Goal: Transaction & Acquisition: Obtain resource

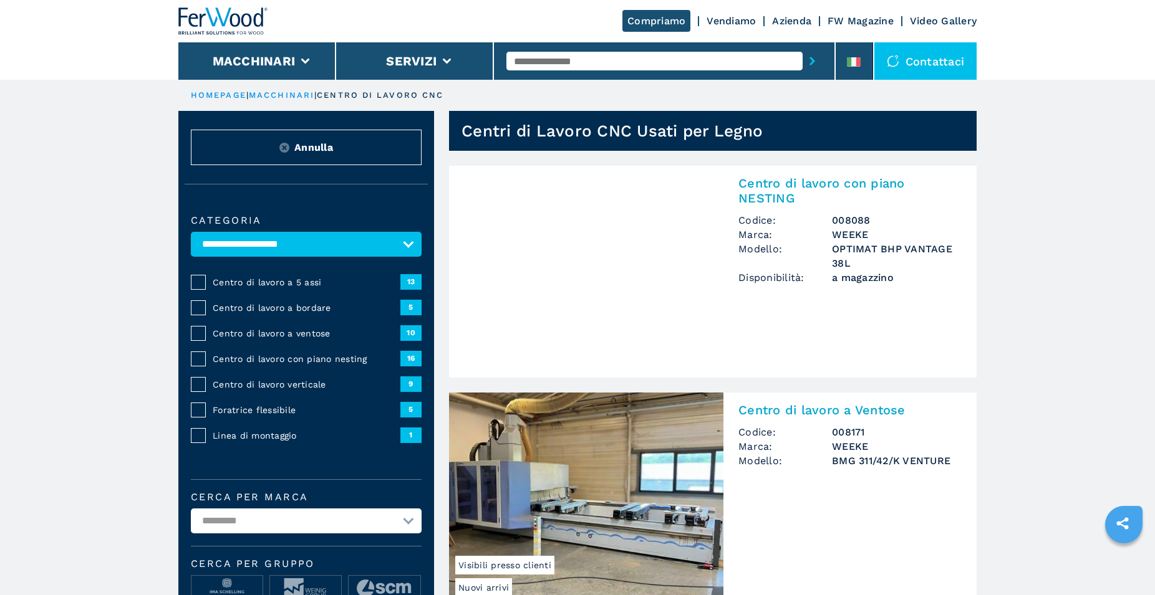
select select "**********"
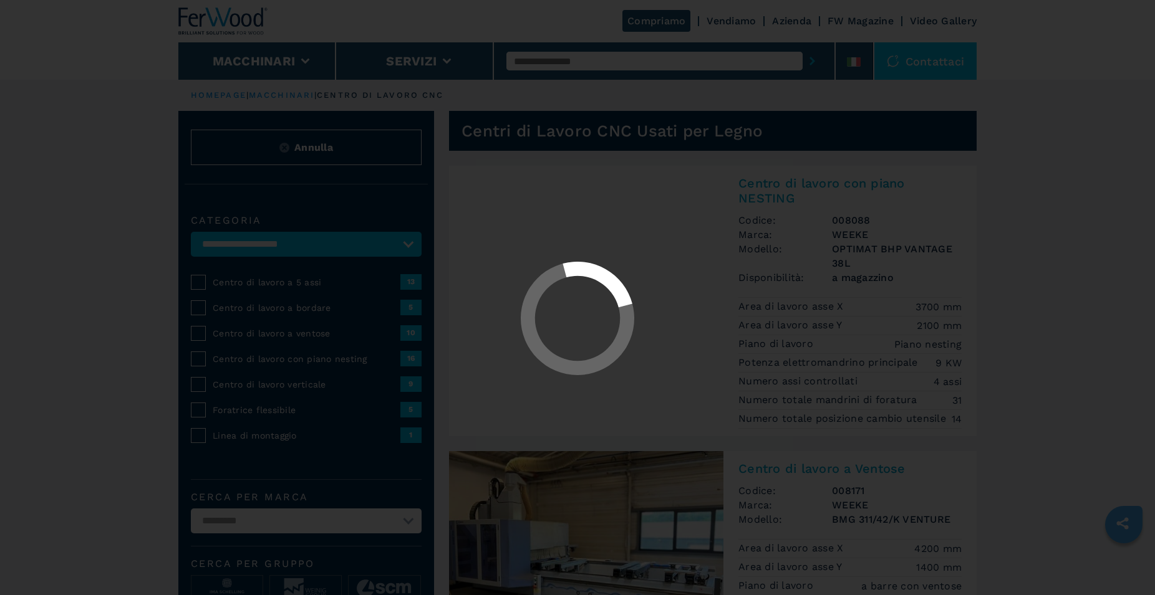
select select "**********"
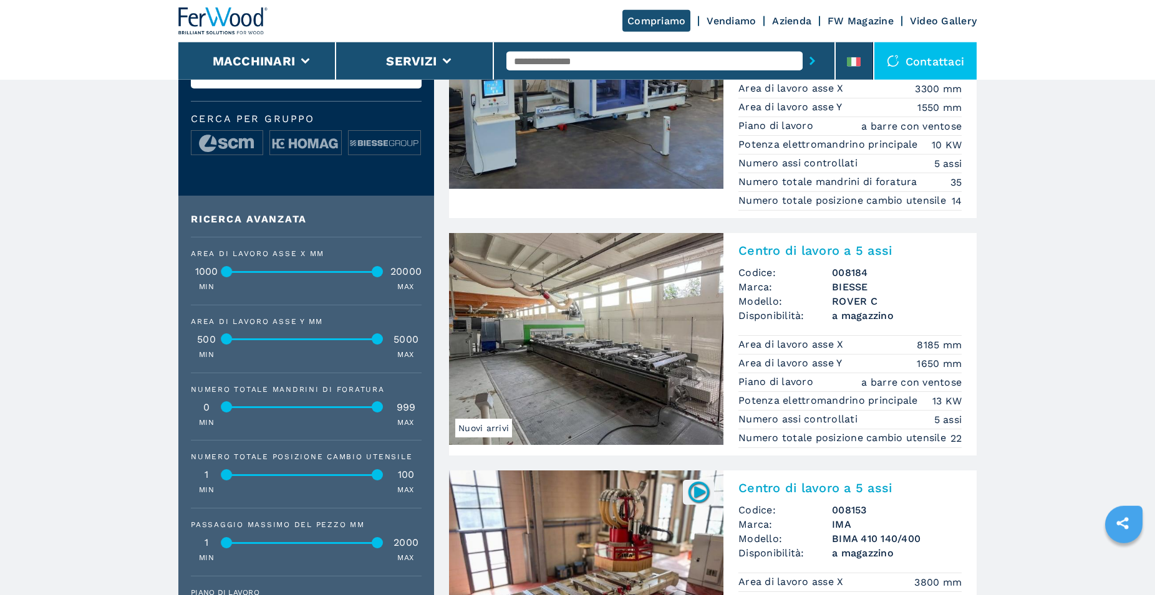
scroll to position [509, 0]
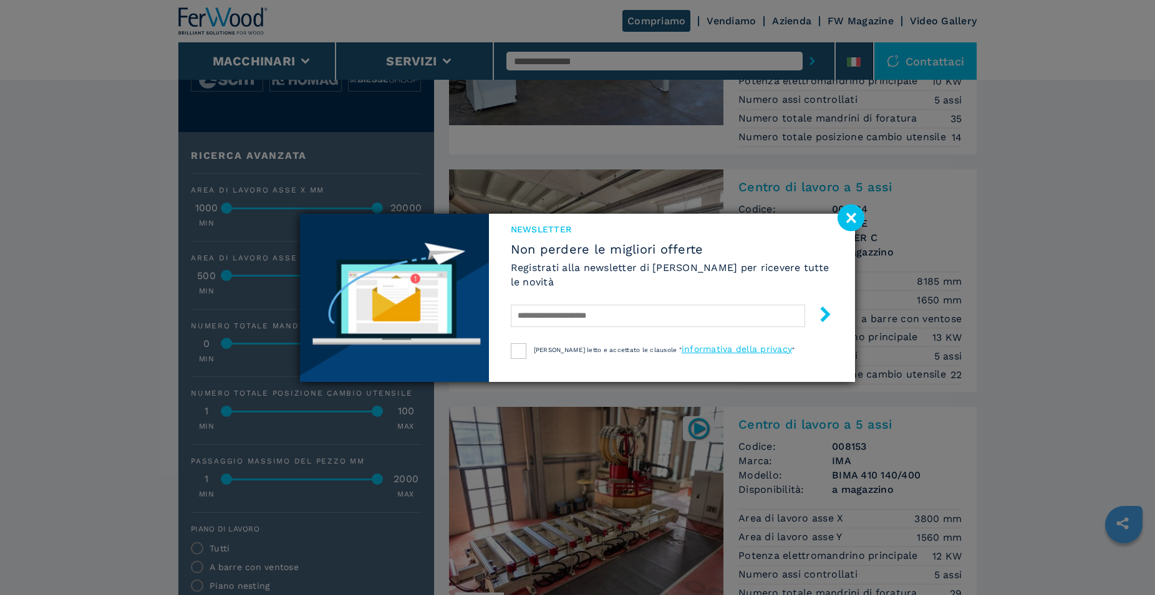
click at [847, 218] on image at bounding box center [850, 217] width 27 height 27
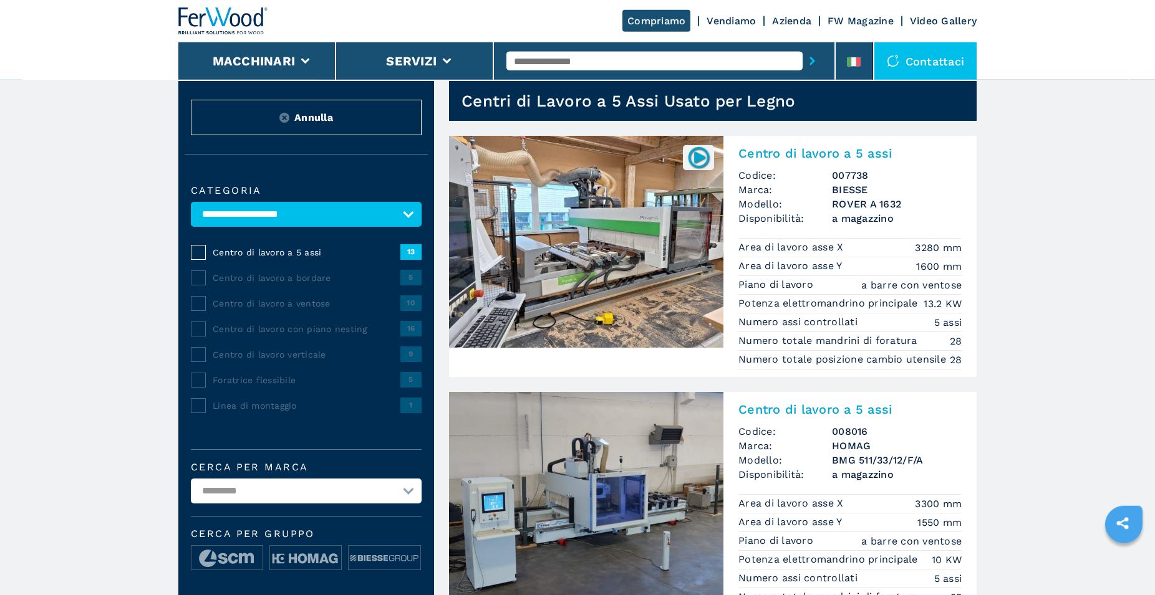
scroll to position [0, 0]
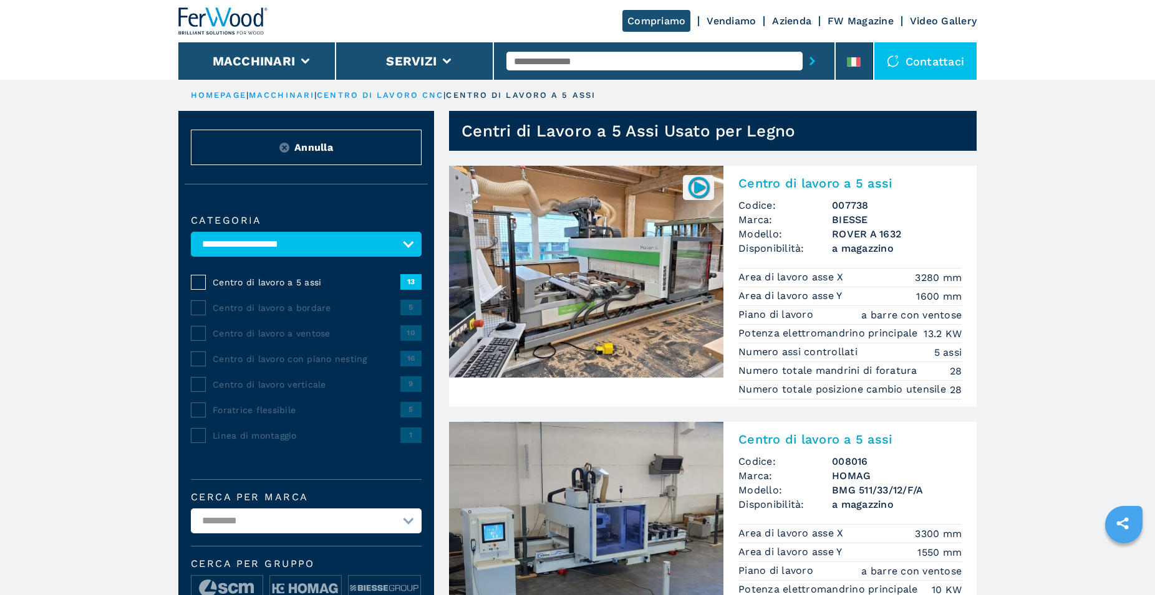
click at [615, 266] on img at bounding box center [586, 272] width 274 height 212
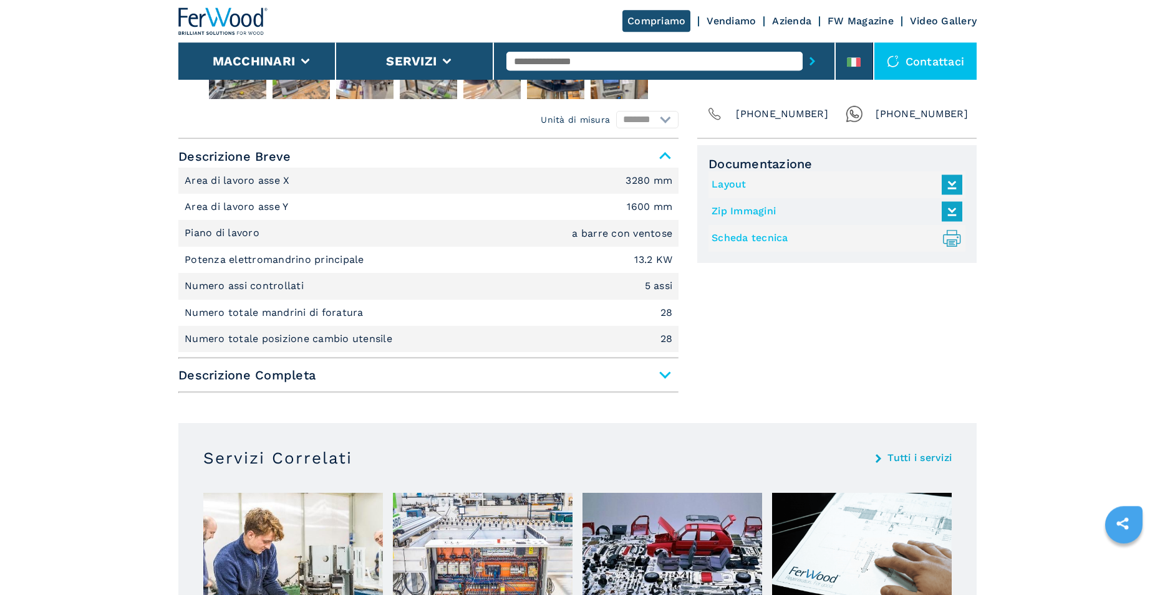
scroll to position [509, 0]
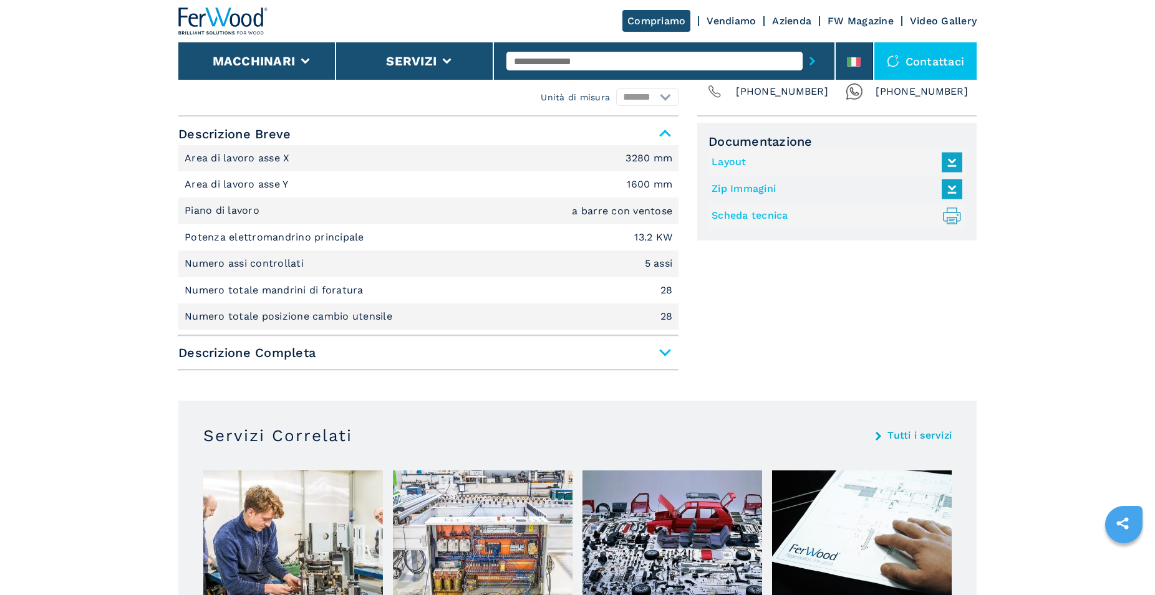
click at [668, 354] on span "Descrizione Completa" at bounding box center [428, 353] width 500 height 22
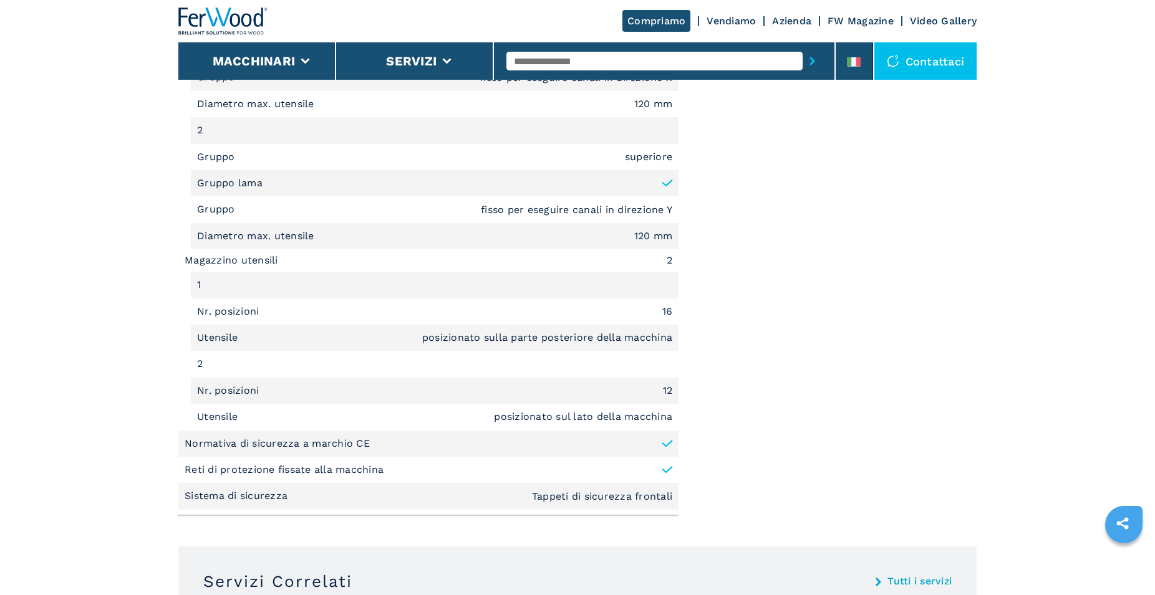
scroll to position [1653, 0]
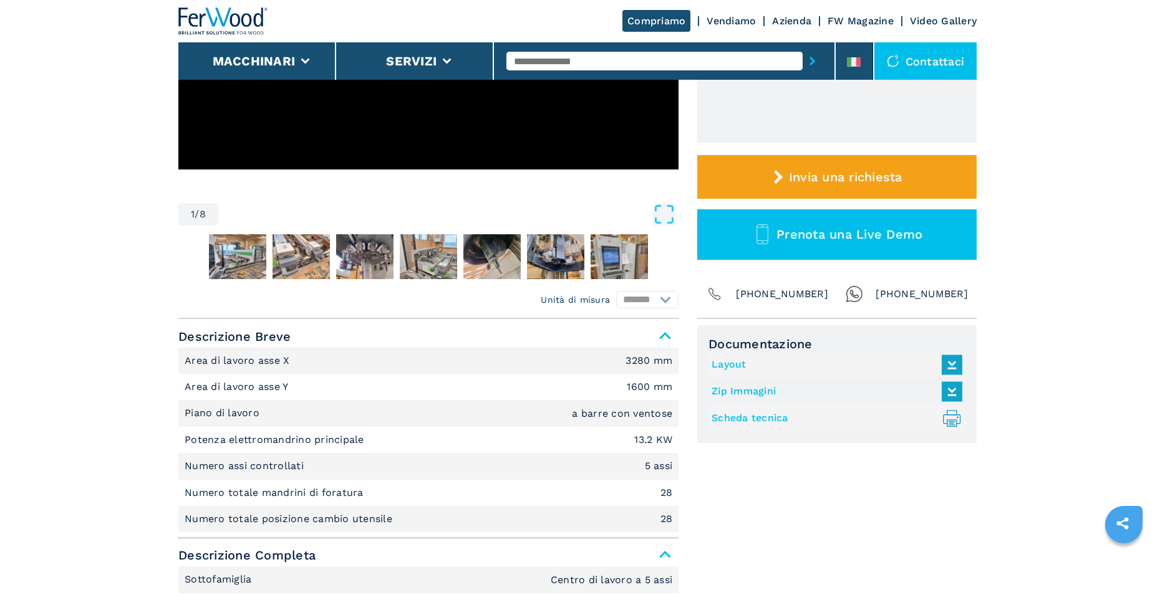
drag, startPoint x: 1032, startPoint y: 314, endPoint x: 1011, endPoint y: 125, distance: 189.5
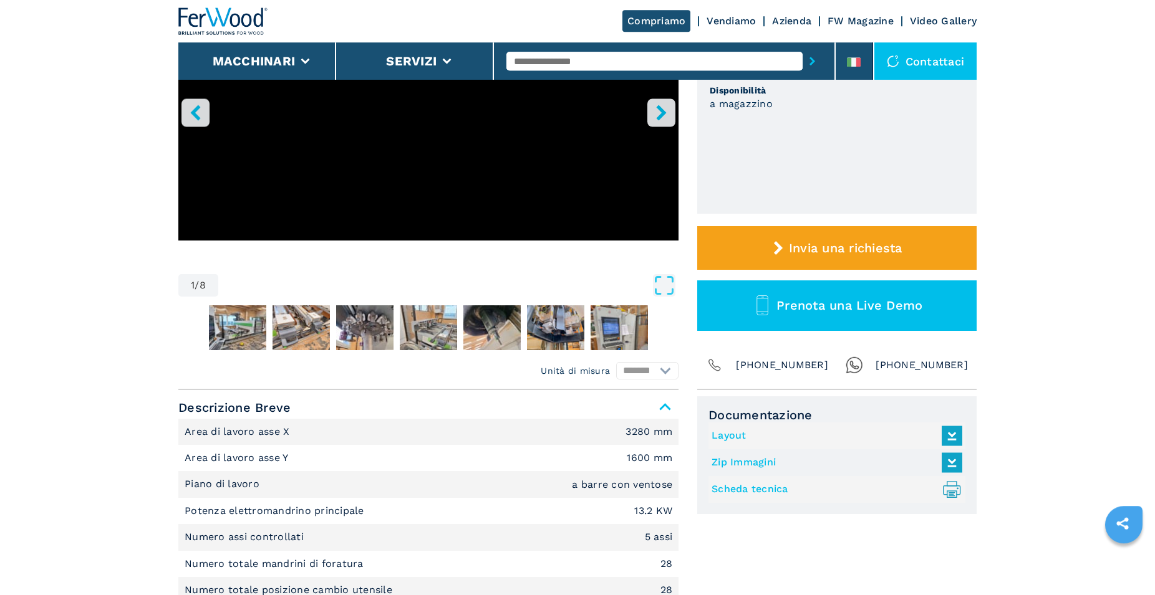
scroll to position [270, 0]
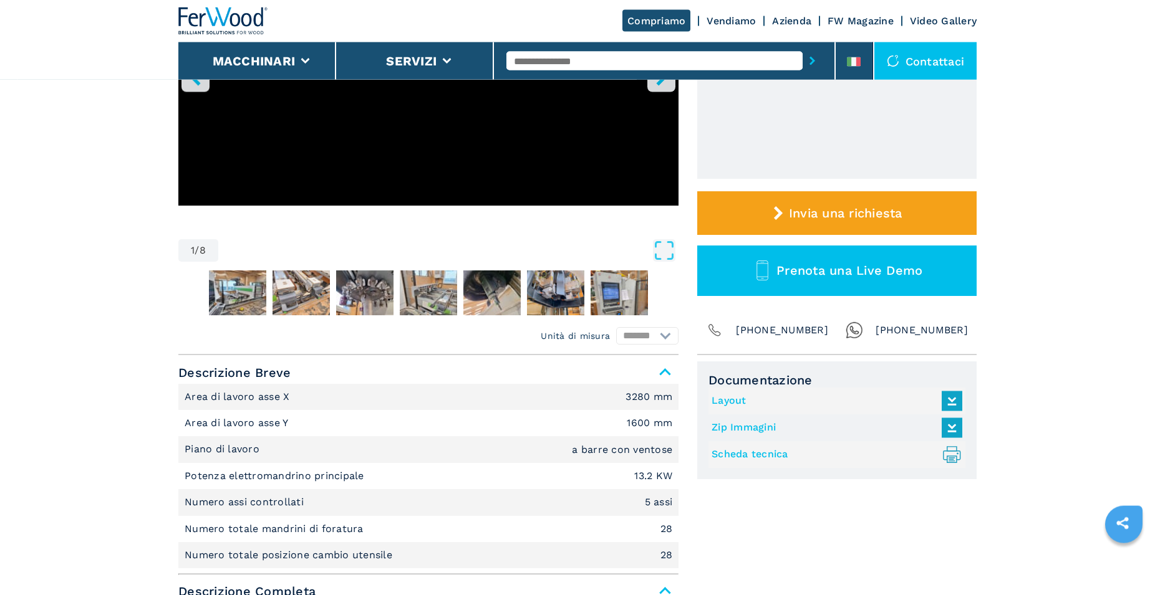
click at [953, 458] on icon at bounding box center [951, 459] width 6 height 3
click at [956, 401] on icon at bounding box center [951, 401] width 27 height 26
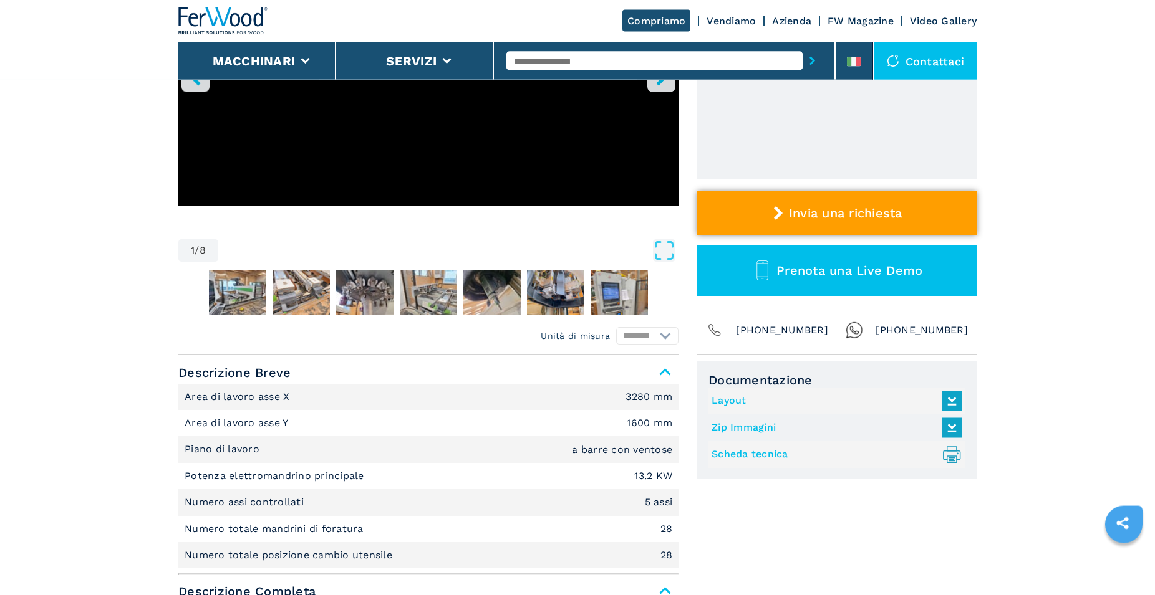
click at [861, 223] on button "Invia una richiesta" at bounding box center [836, 213] width 279 height 44
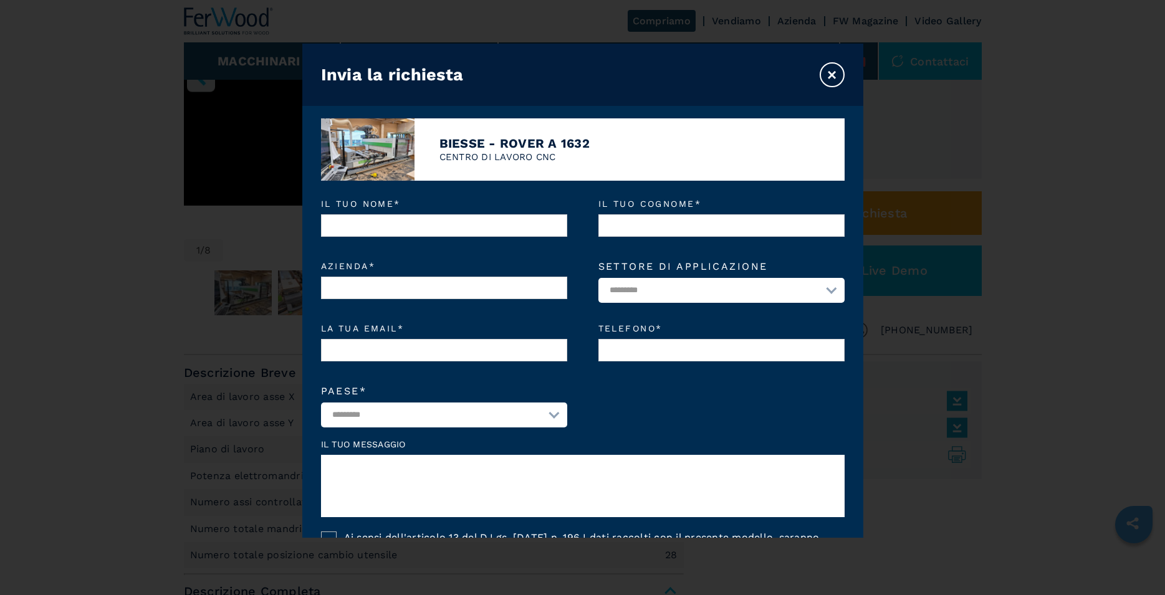
click at [834, 78] on button "×" at bounding box center [832, 74] width 25 height 25
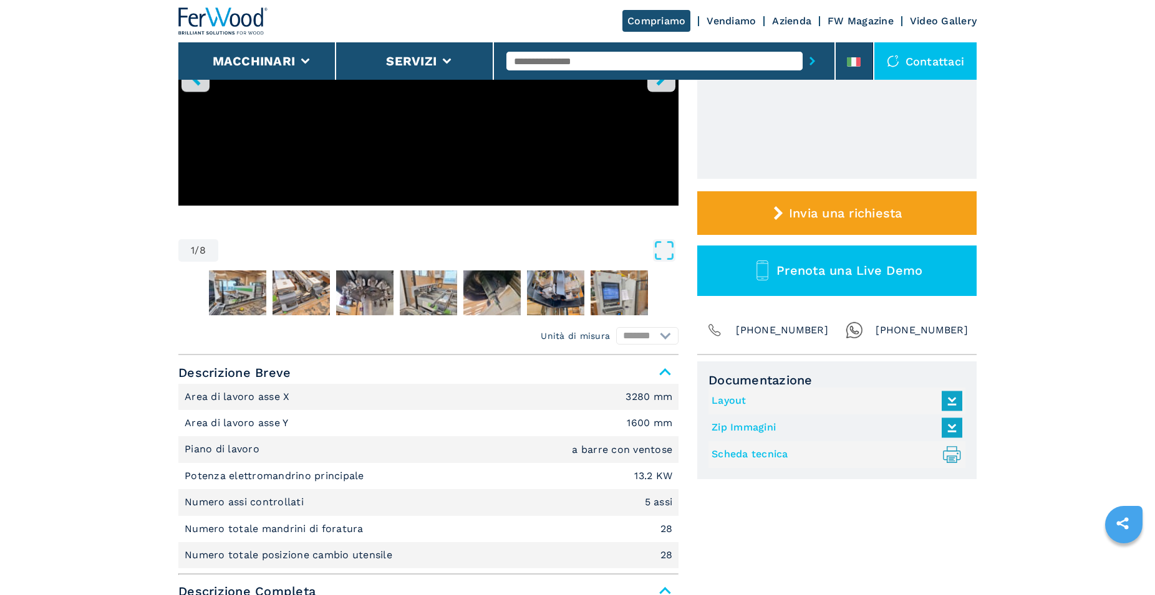
select select "**********"
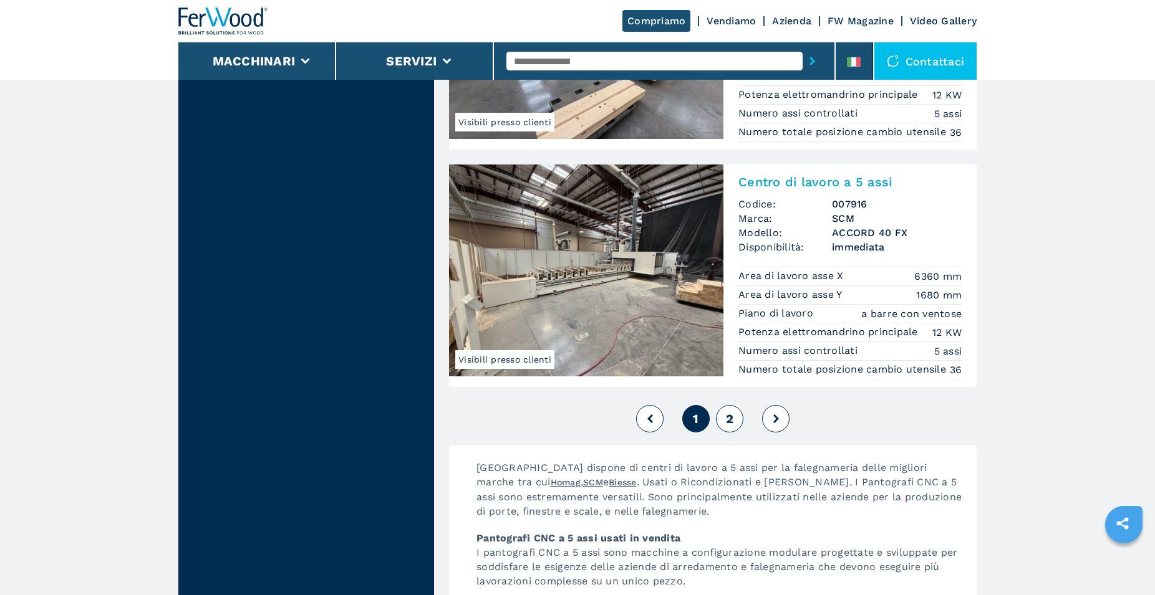
scroll to position [2989, 0]
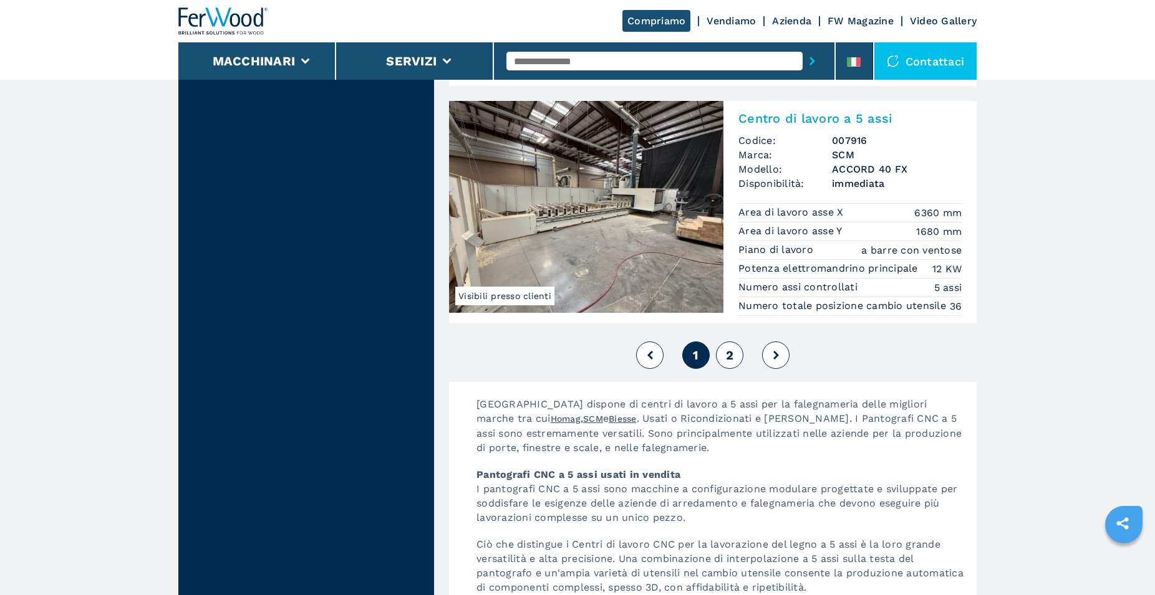
click at [725, 369] on button "2" at bounding box center [729, 355] width 27 height 27
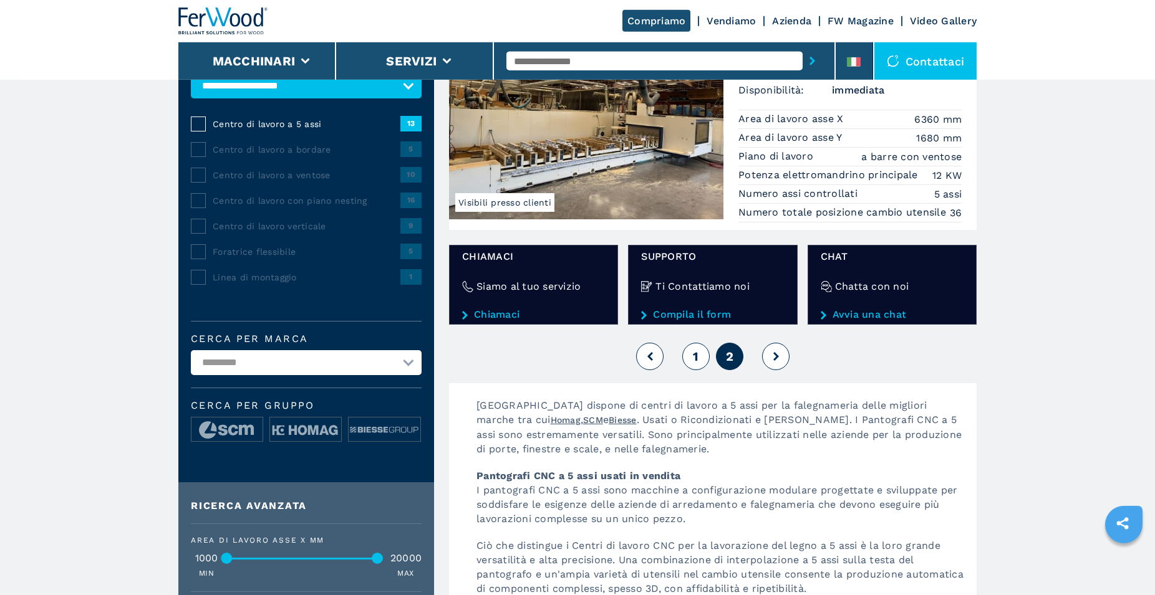
scroll to position [191, 0]
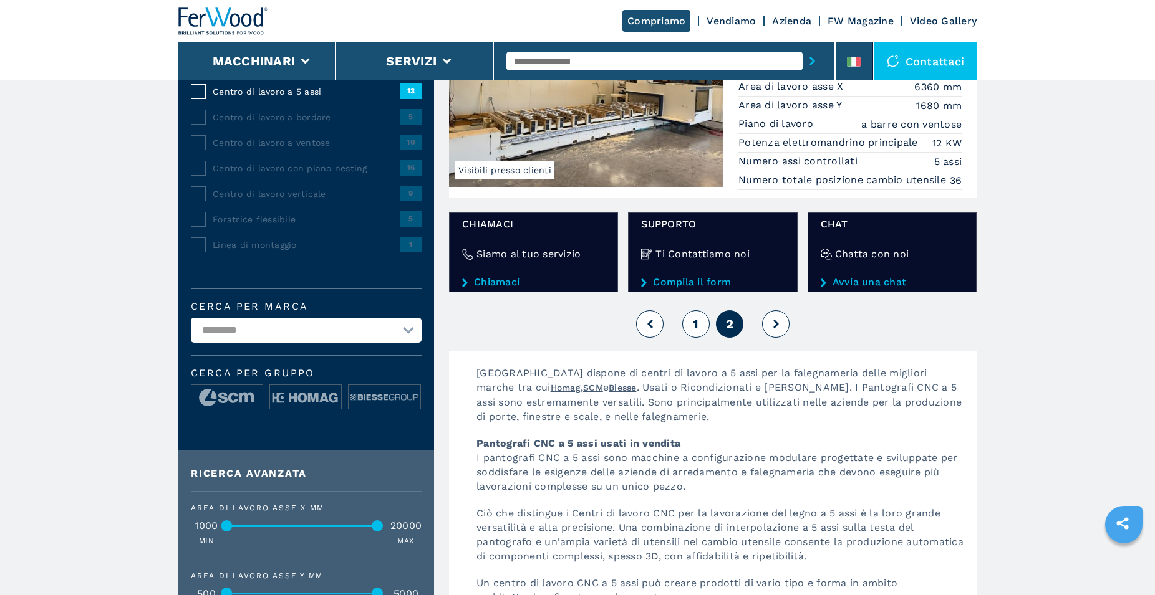
click at [697, 332] on span "1" at bounding box center [696, 324] width 6 height 15
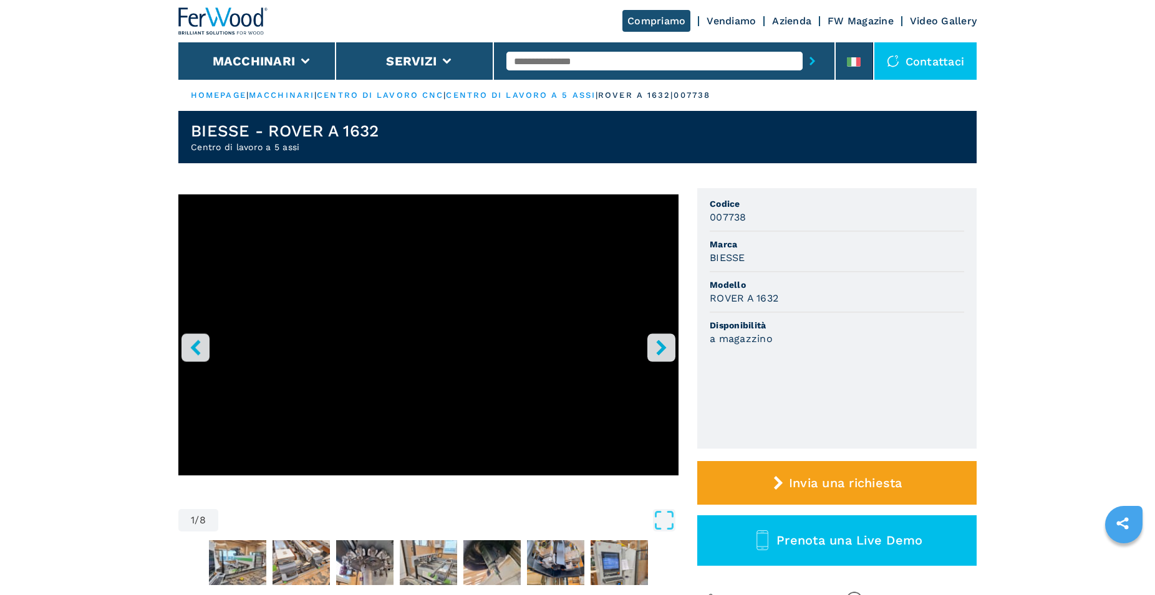
click at [658, 356] on button "right-button" at bounding box center [661, 348] width 28 height 28
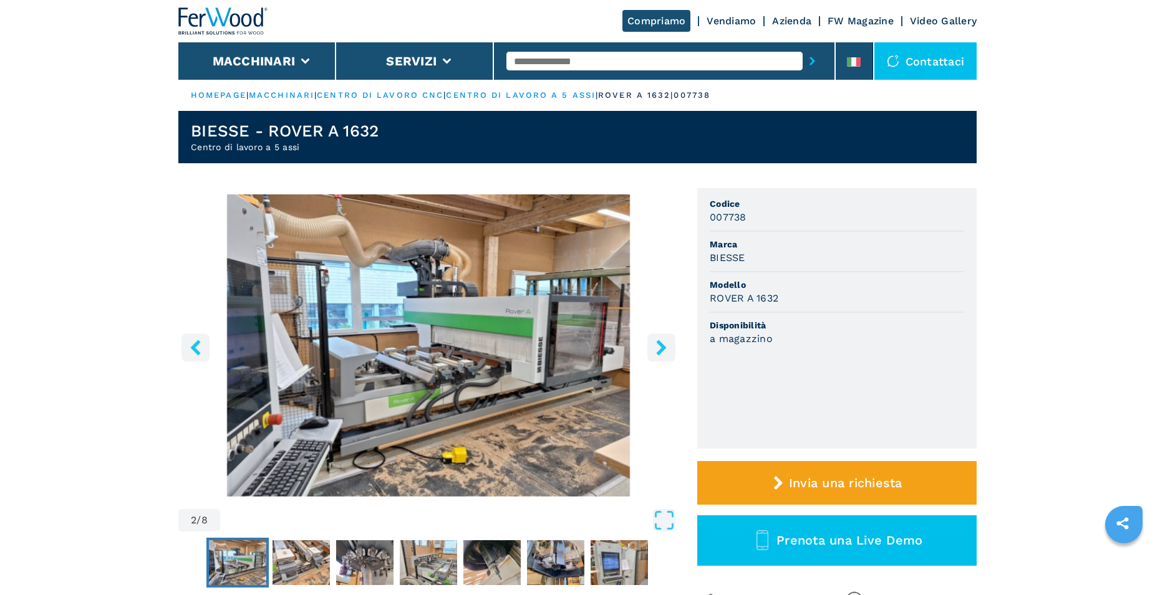
click at [655, 354] on icon "right-button" at bounding box center [661, 348] width 16 height 16
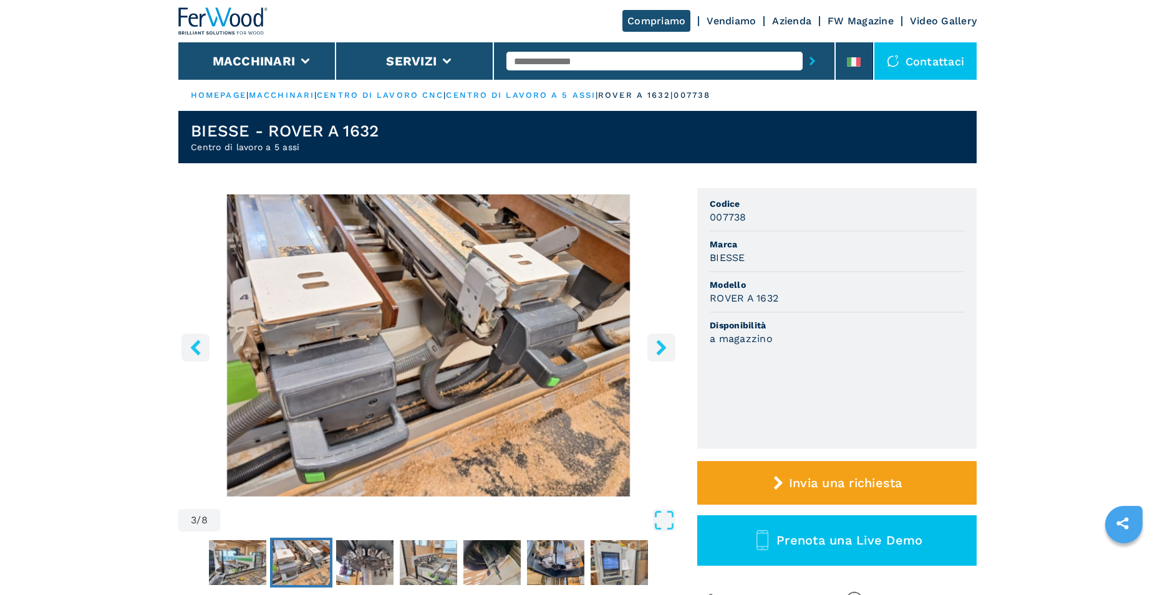
click at [655, 354] on icon "right-button" at bounding box center [661, 348] width 16 height 16
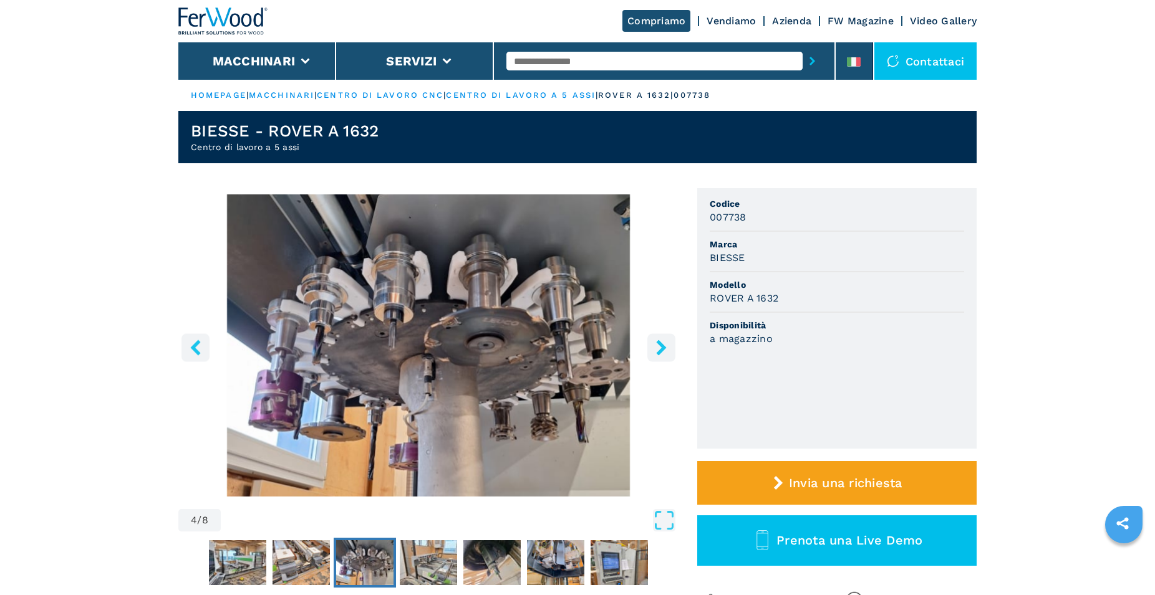
click at [655, 354] on icon "right-button" at bounding box center [661, 348] width 16 height 16
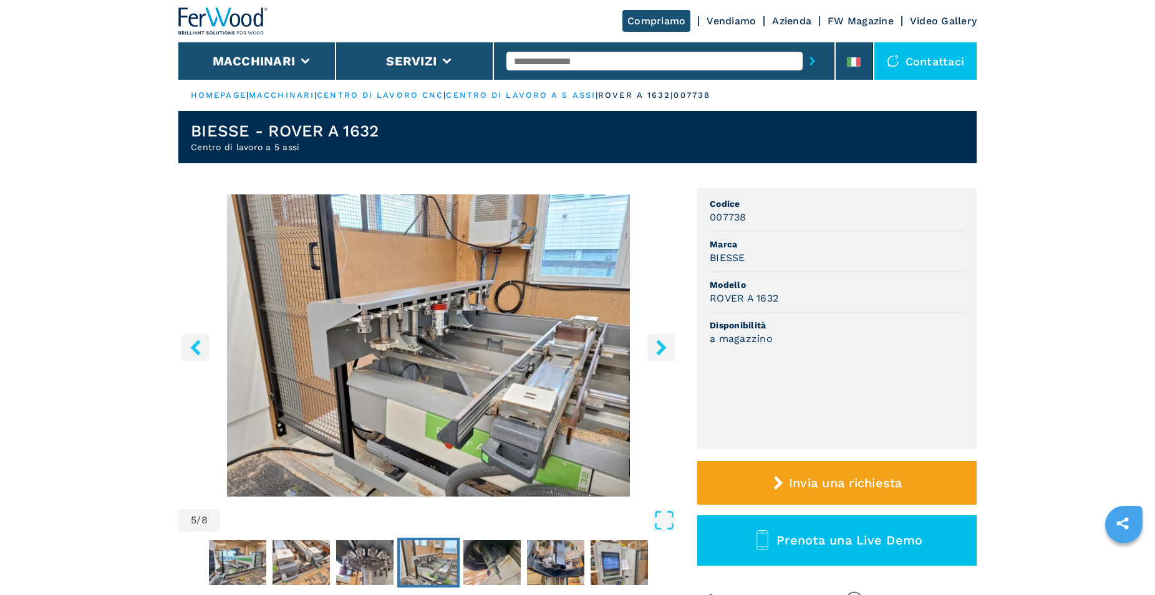
click at [655, 354] on icon "right-button" at bounding box center [661, 348] width 16 height 16
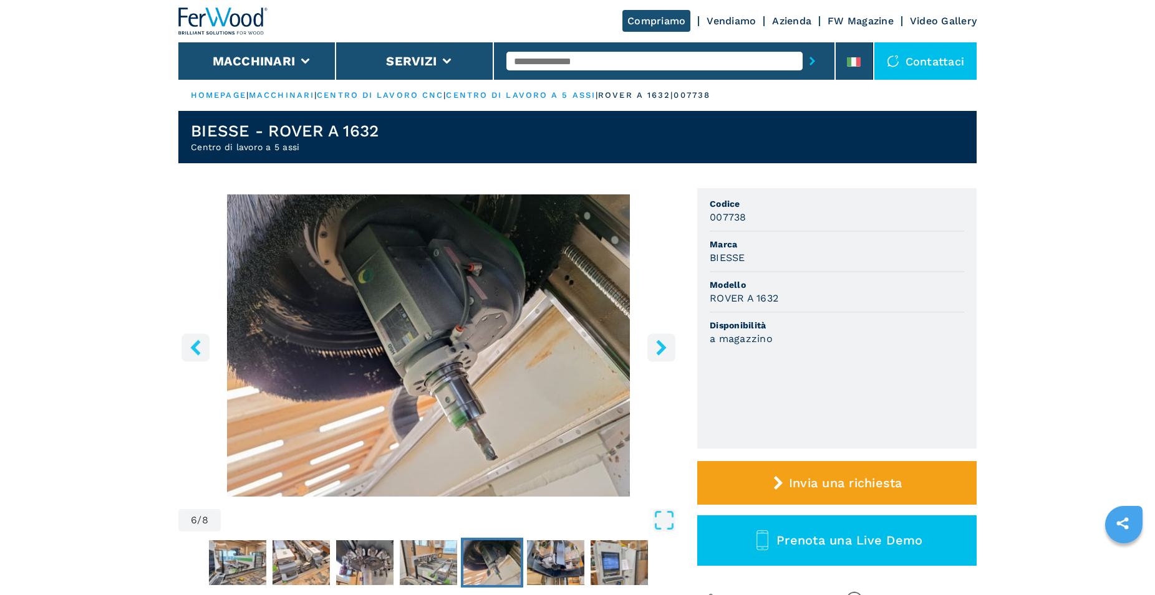
click at [655, 354] on icon "right-button" at bounding box center [661, 348] width 16 height 16
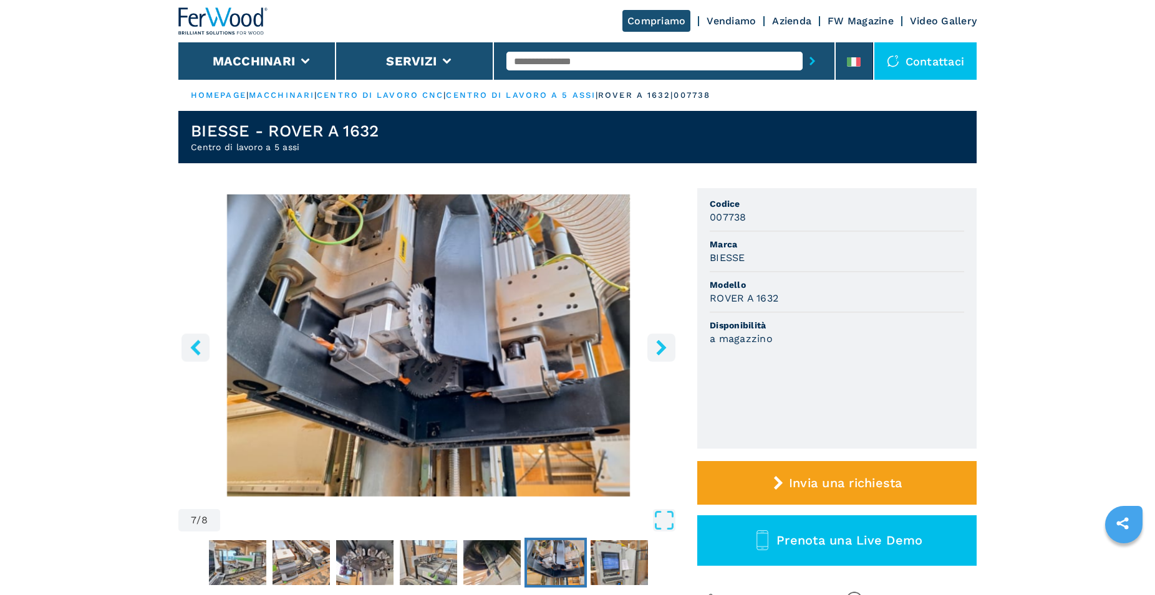
click at [196, 347] on icon "left-button" at bounding box center [196, 348] width 16 height 16
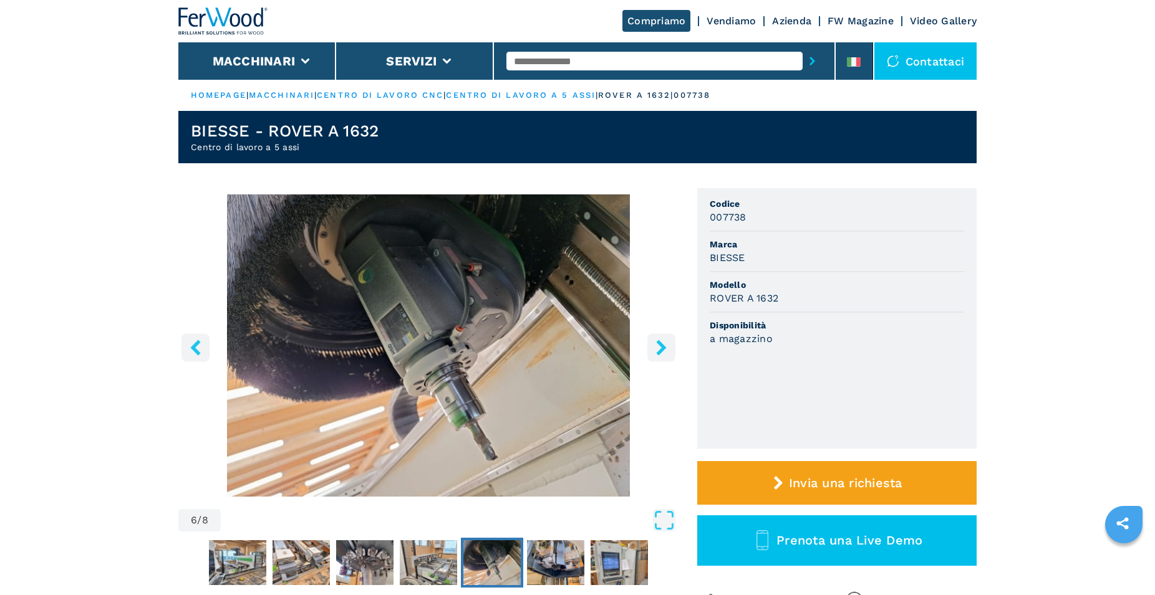
click at [660, 347] on icon "right-button" at bounding box center [661, 348] width 16 height 16
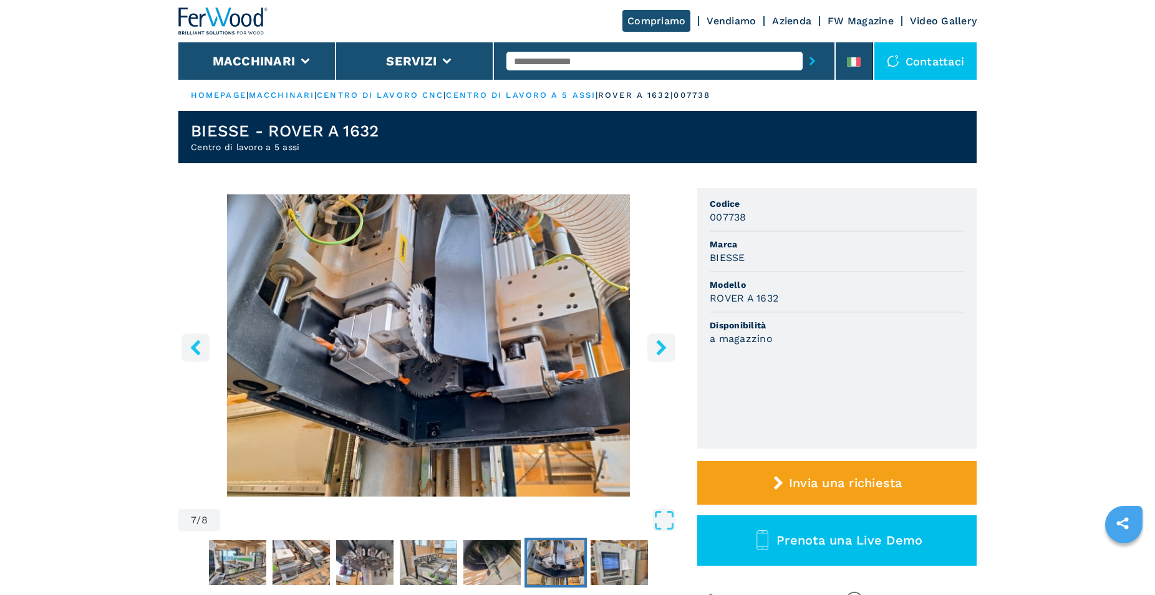
click at [660, 347] on icon "right-button" at bounding box center [661, 348] width 16 height 16
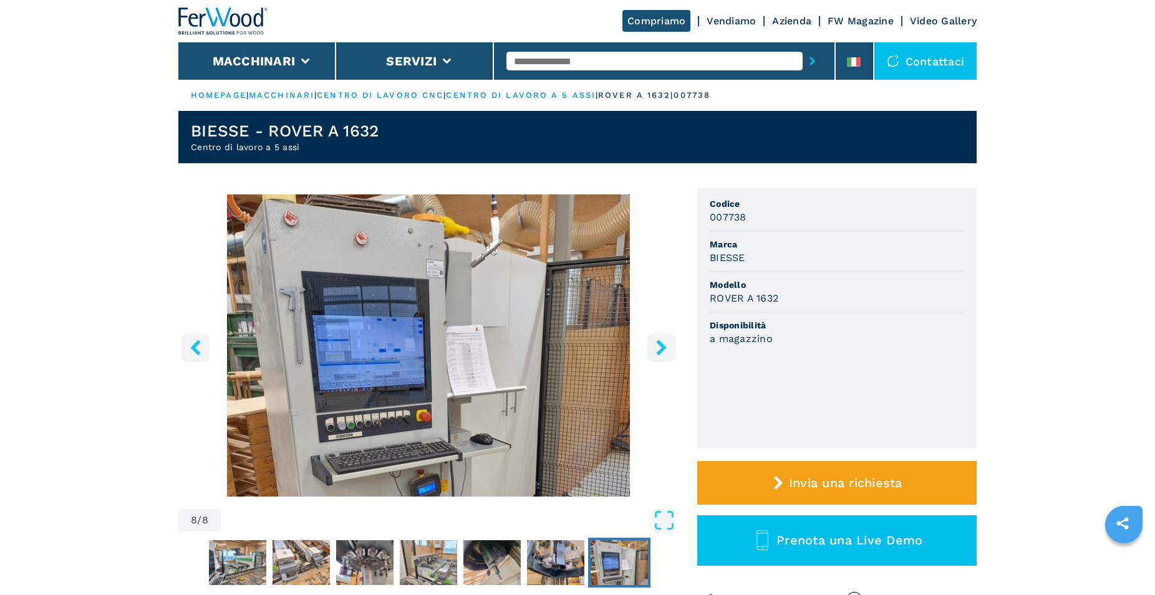
click at [660, 347] on icon "right-button" at bounding box center [661, 348] width 16 height 16
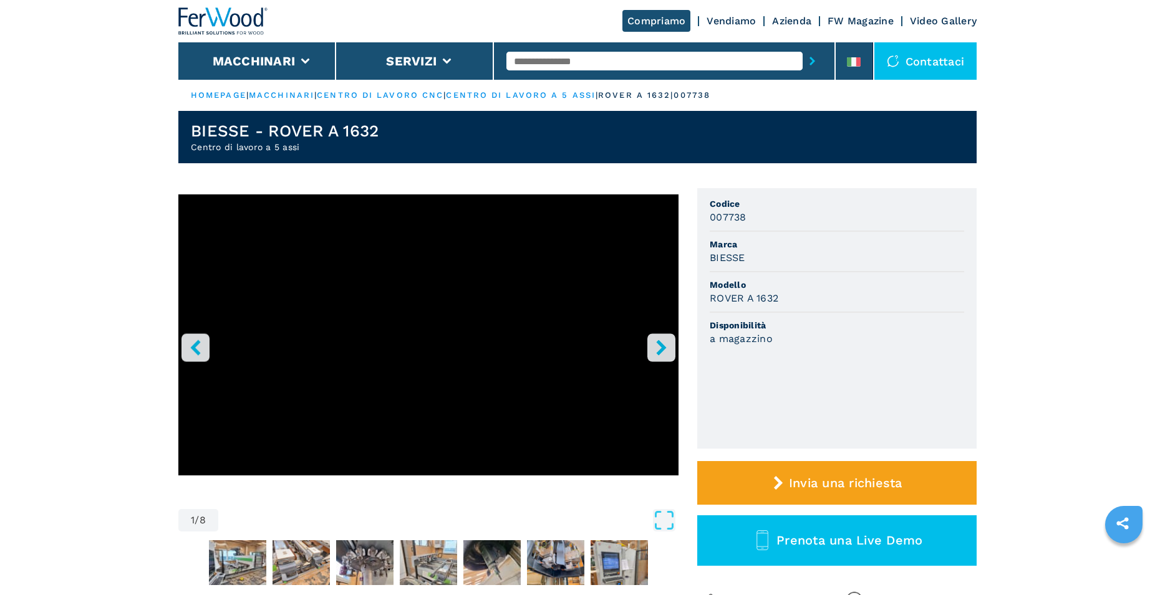
click at [660, 347] on icon "right-button" at bounding box center [661, 348] width 16 height 16
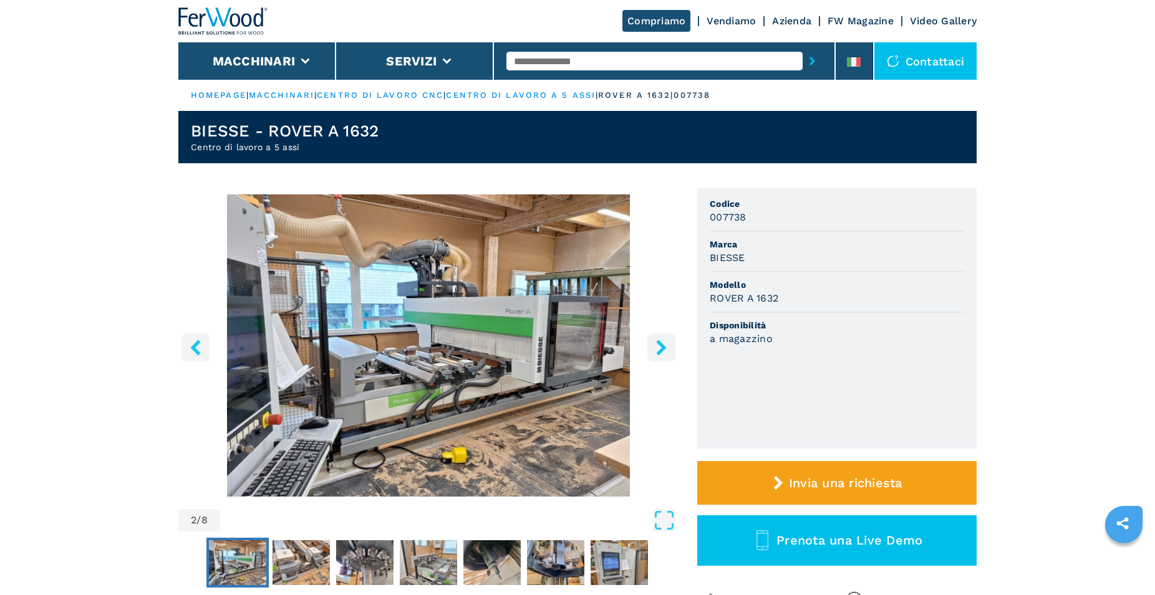
click at [200, 354] on icon "left-button" at bounding box center [195, 348] width 10 height 16
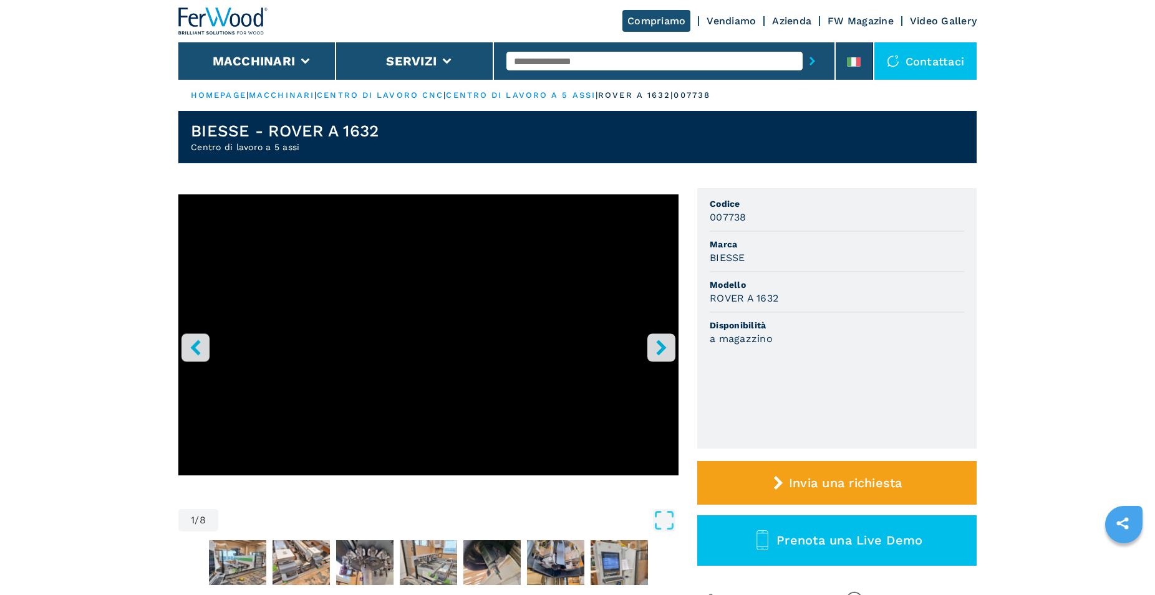
click at [666, 352] on icon "right-button" at bounding box center [661, 348] width 16 height 16
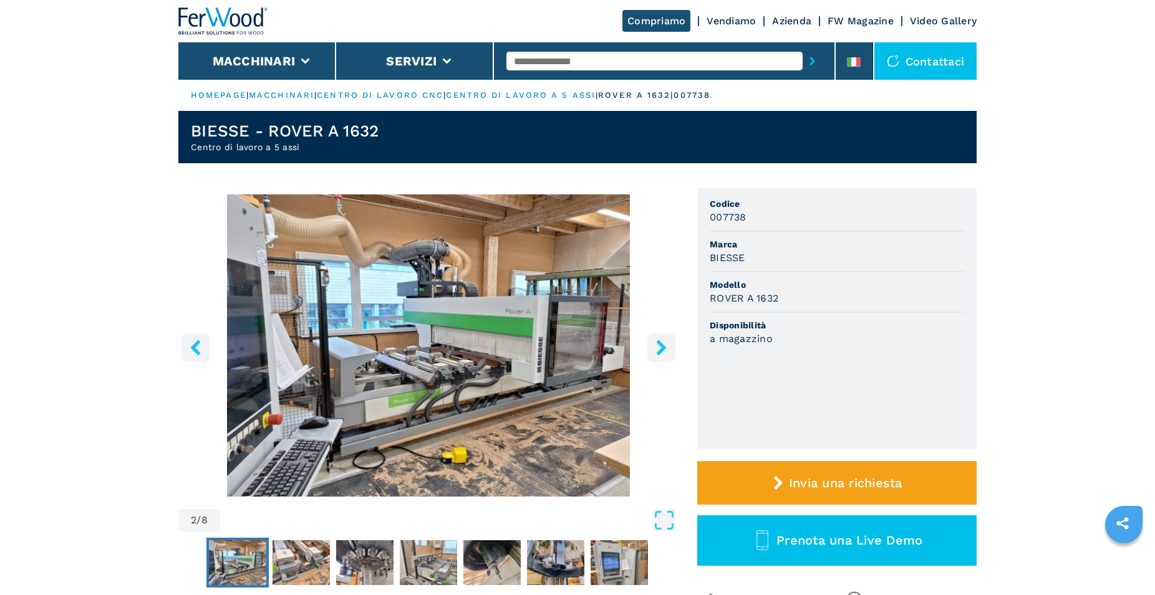
click at [666, 352] on icon "right-button" at bounding box center [661, 348] width 16 height 16
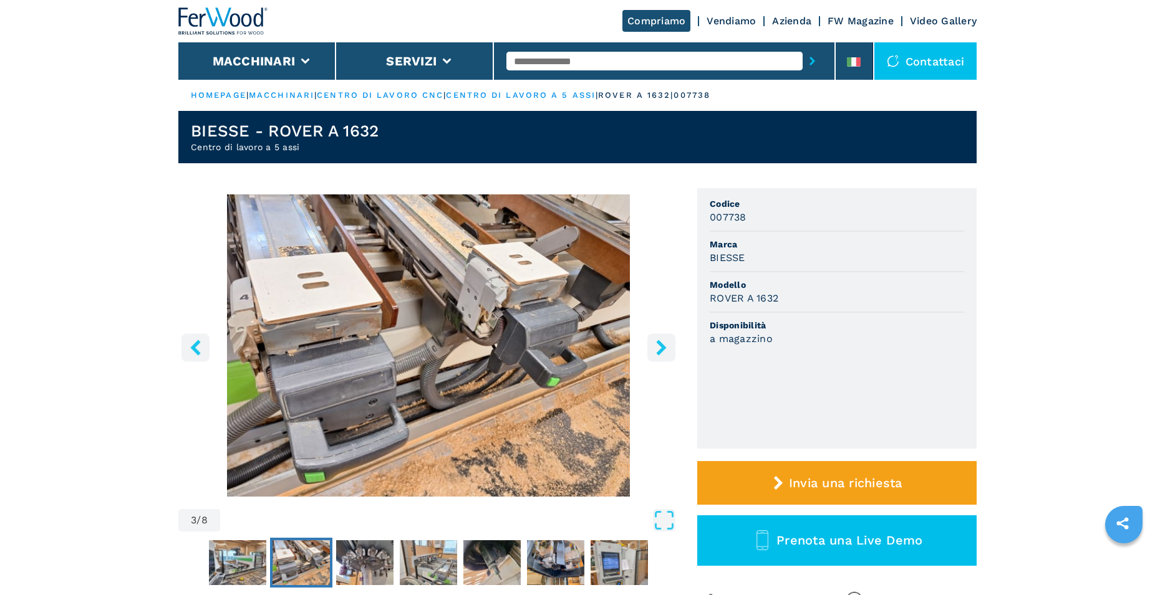
click at [666, 352] on icon "right-button" at bounding box center [661, 348] width 16 height 16
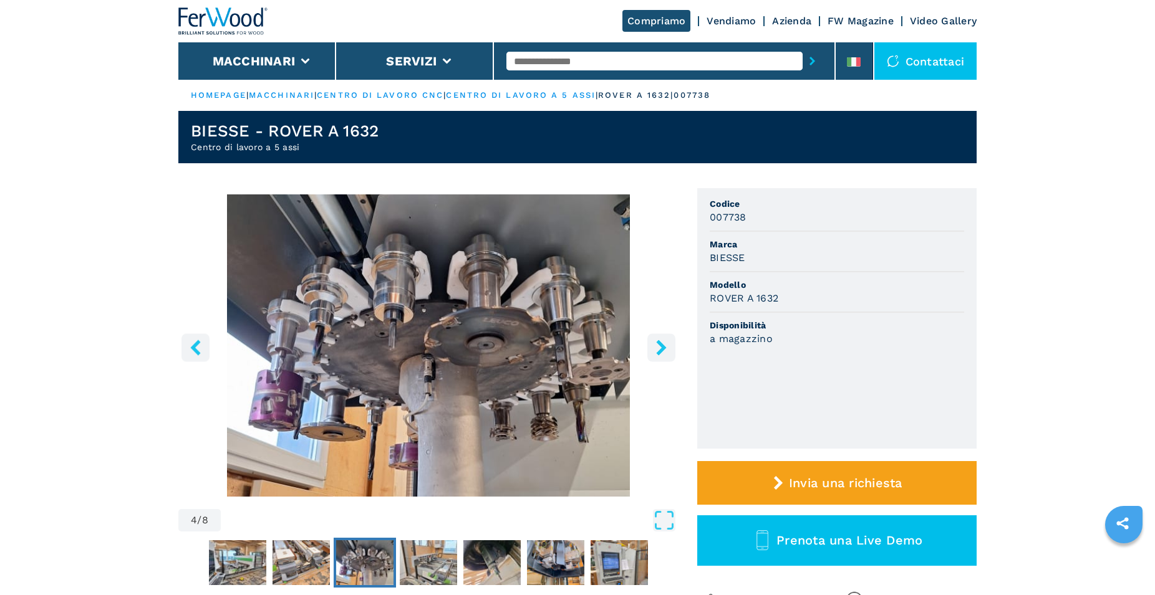
click at [666, 352] on icon "right-button" at bounding box center [661, 348] width 16 height 16
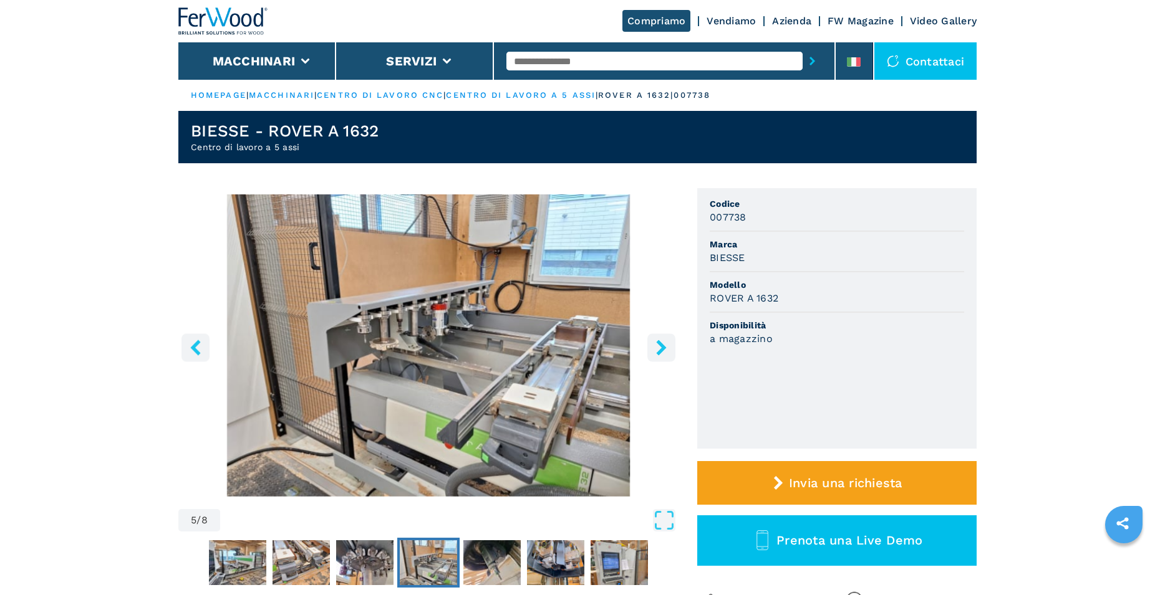
click at [666, 352] on icon "right-button" at bounding box center [661, 348] width 16 height 16
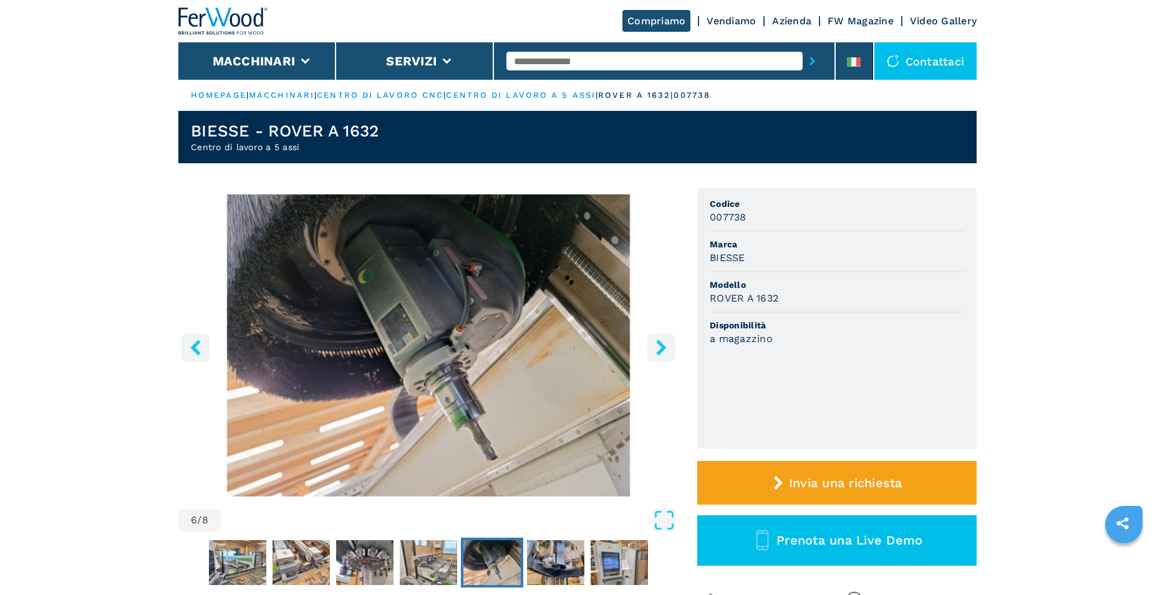
click at [666, 352] on icon "right-button" at bounding box center [661, 348] width 16 height 16
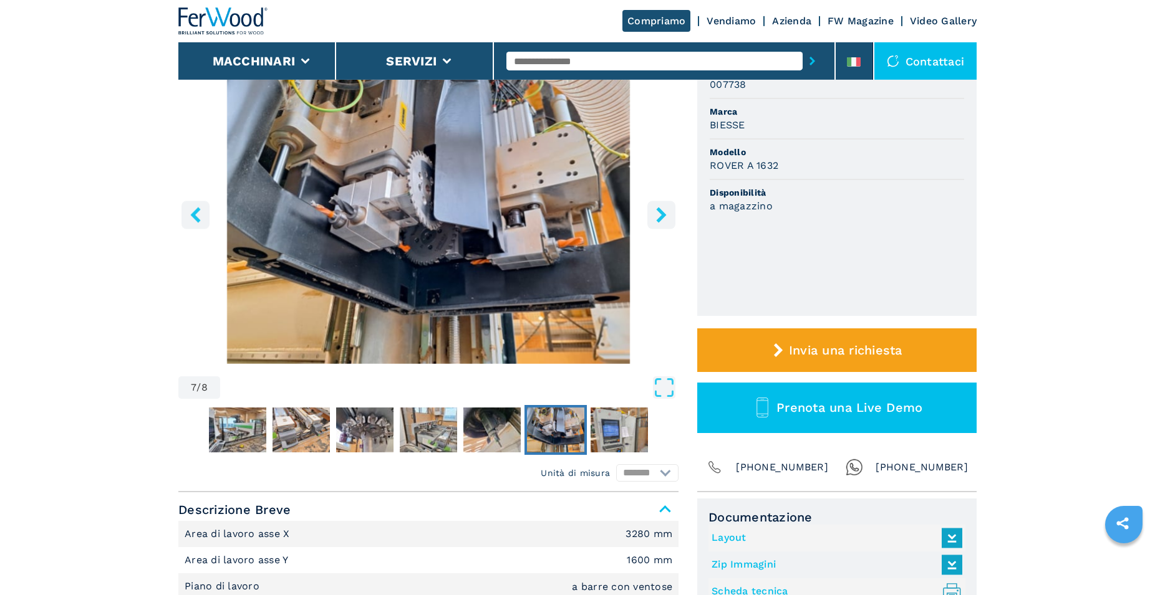
scroll to position [254, 0]
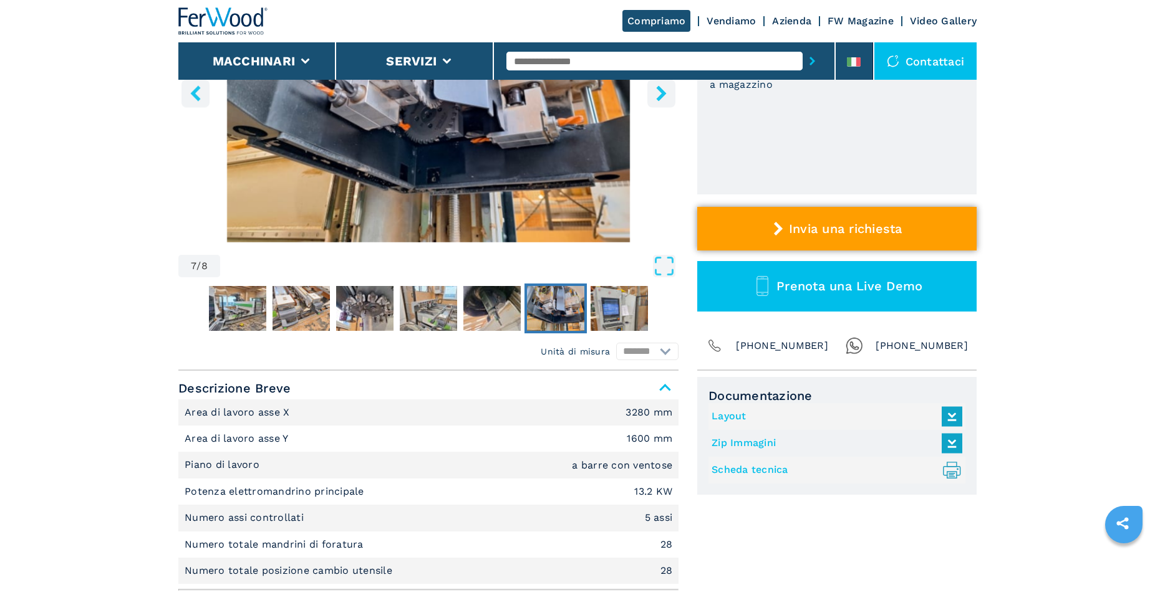
click at [861, 229] on span "Invia una richiesta" at bounding box center [845, 228] width 113 height 15
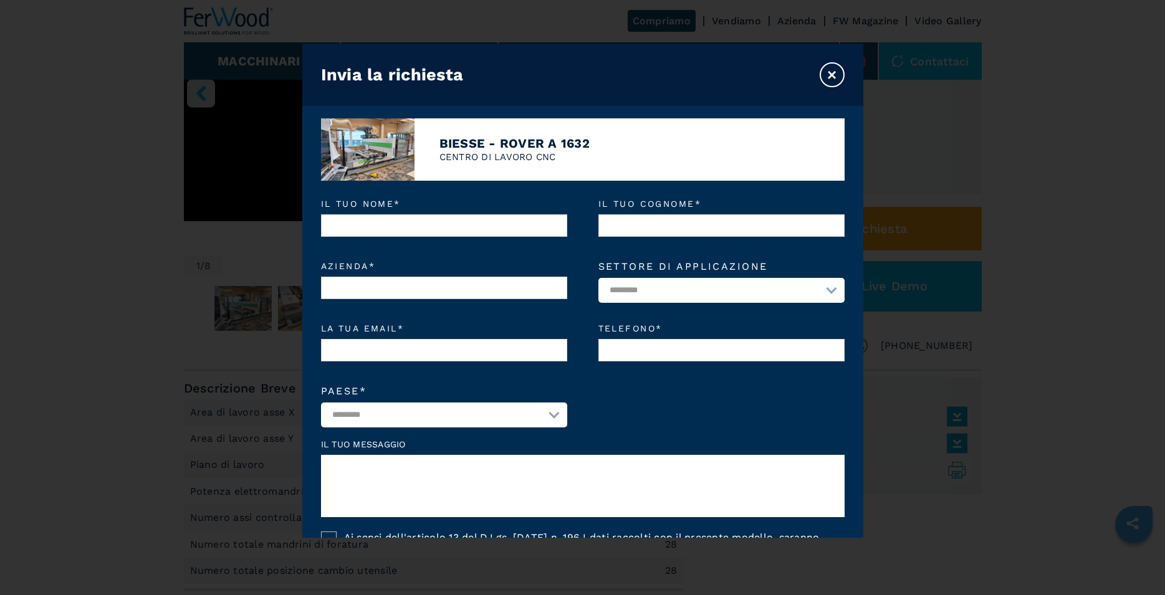
click at [836, 77] on button "×" at bounding box center [832, 74] width 25 height 25
